Goal: Navigation & Orientation: Find specific page/section

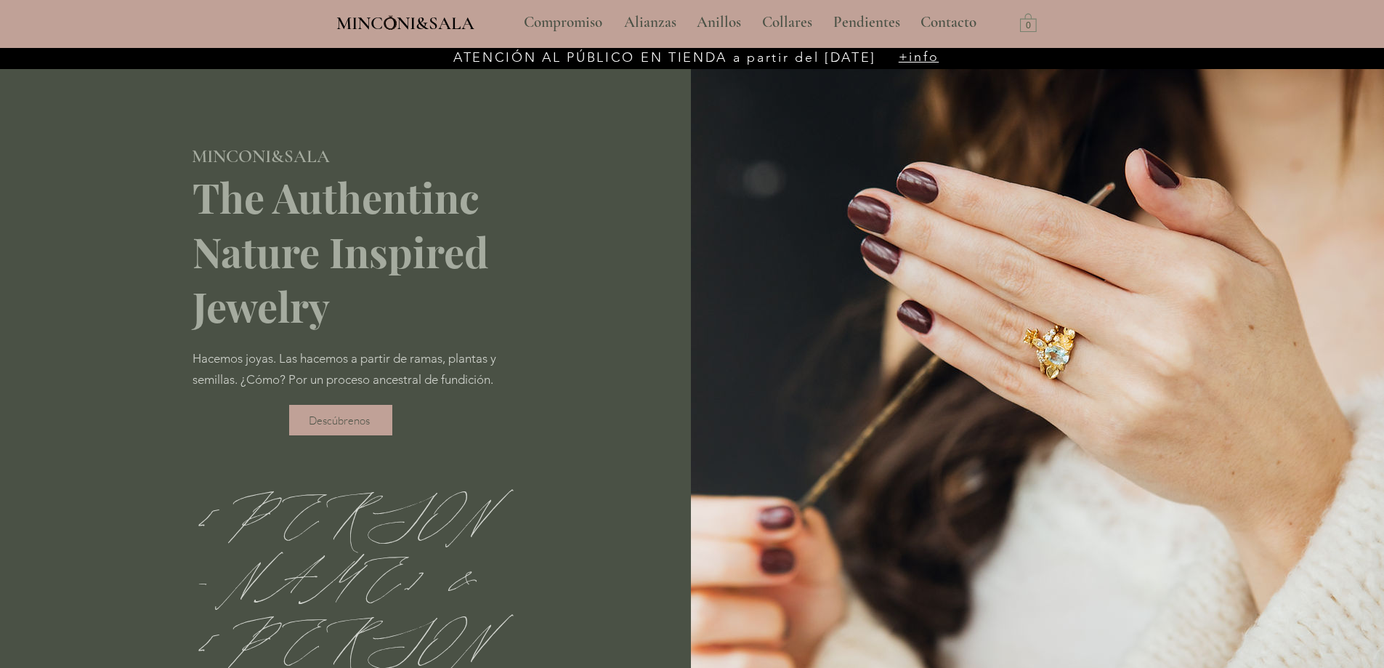
type input "**********"
select select "**********"
click at [638, 18] on p "Alianzas" at bounding box center [650, 22] width 67 height 36
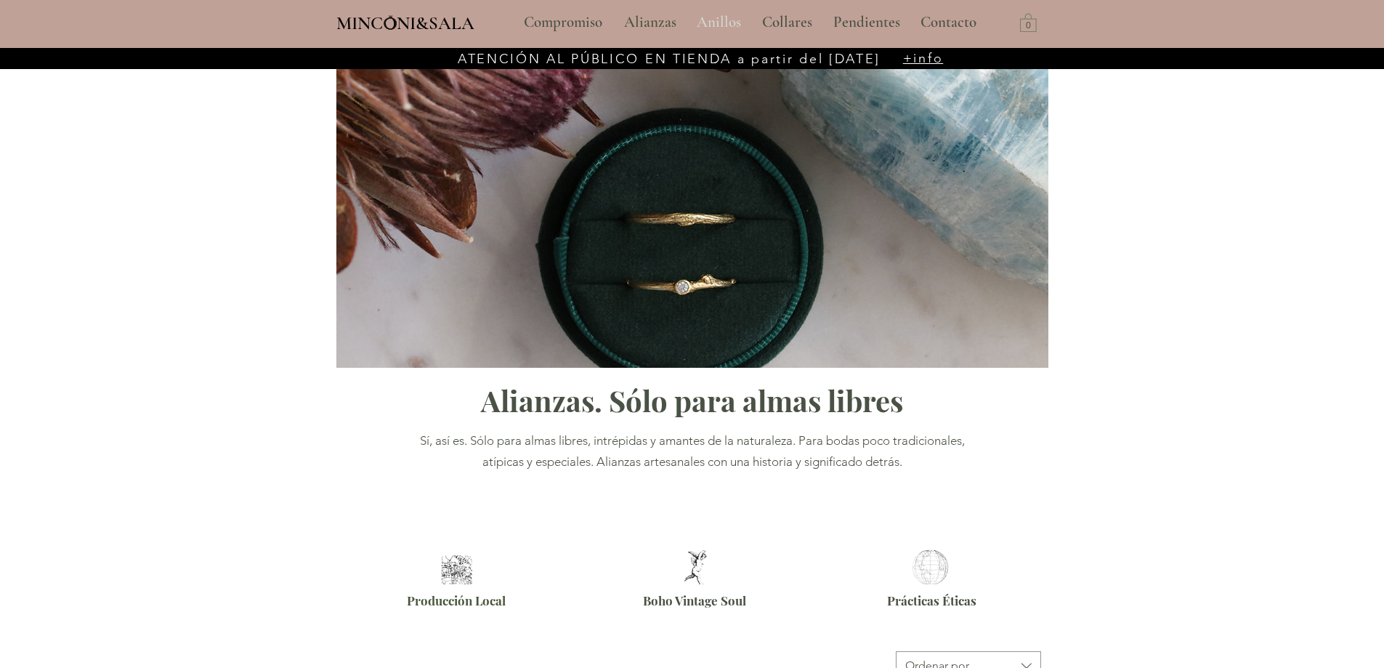
click at [716, 16] on p "Anillos" at bounding box center [719, 22] width 59 height 36
